Goal: Transaction & Acquisition: Purchase product/service

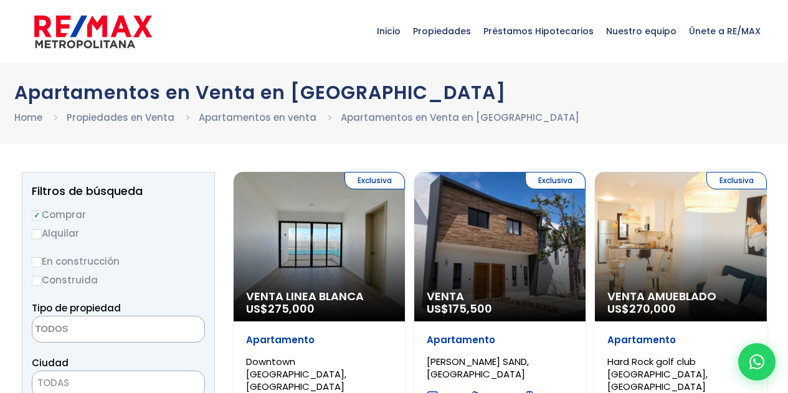
select select
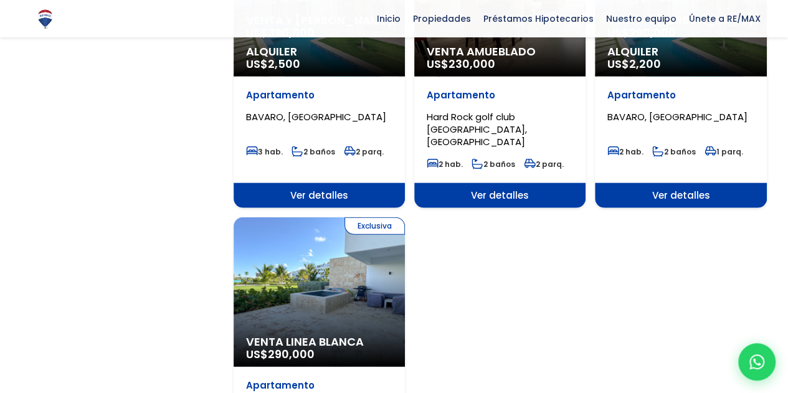
scroll to position [1570, 0]
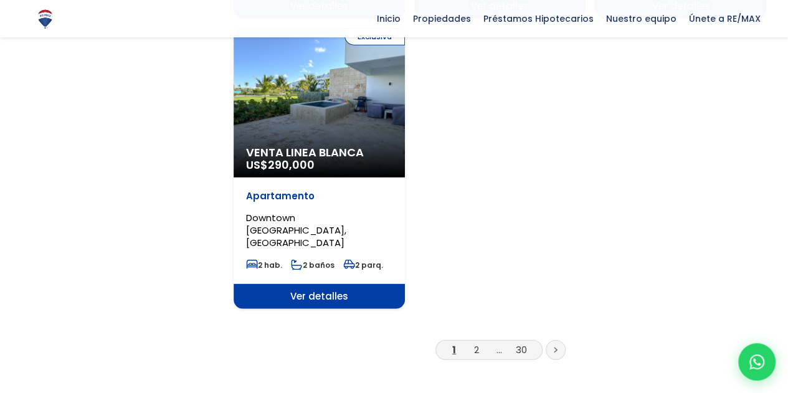
click at [557, 340] on link at bounding box center [556, 350] width 20 height 20
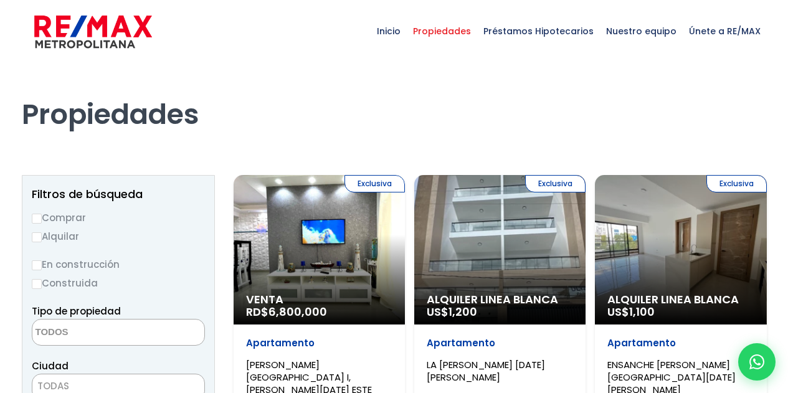
select select
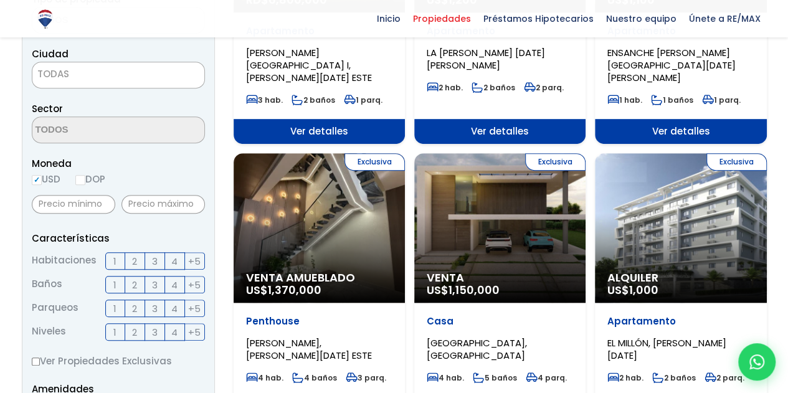
scroll to position [324, 0]
